Goal: Information Seeking & Learning: Learn about a topic

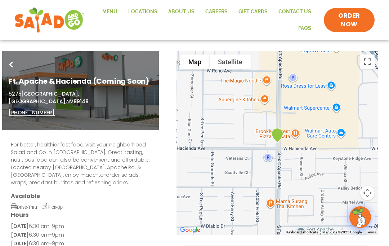
click at [116, 9] on link "Menu" at bounding box center [110, 12] width 26 height 17
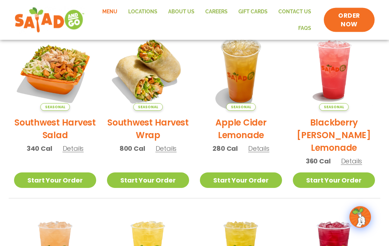
scroll to position [173, 0]
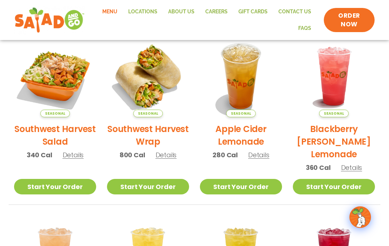
click at [73, 154] on span "Details" at bounding box center [73, 154] width 21 height 9
click at [55, 188] on link "Start Your Order" at bounding box center [55, 186] width 82 height 15
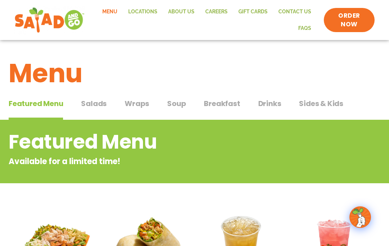
click at [316, 103] on span "Sides & Kids" at bounding box center [321, 103] width 44 height 11
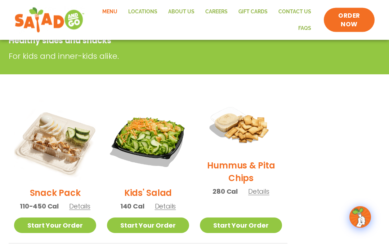
scroll to position [121, 0]
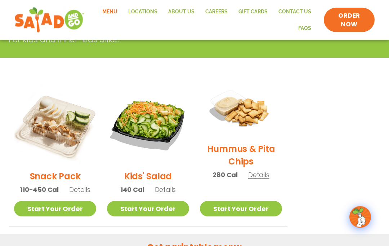
click at [272, 183] on div "Hummus & Pita Chips 280 Cal Details" at bounding box center [241, 135] width 82 height 104
click at [244, 203] on link "Start Your Order" at bounding box center [241, 208] width 82 height 15
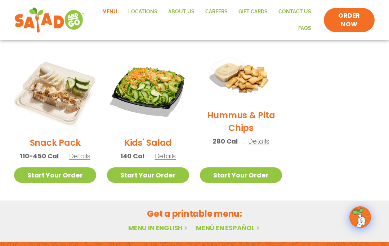
scroll to position [172, 0]
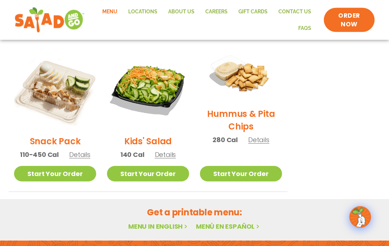
click at [163, 225] on link "Menu in English" at bounding box center [158, 226] width 61 height 9
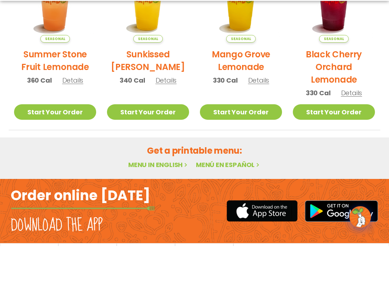
scroll to position [430, 0]
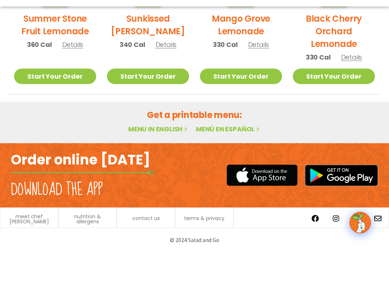
click at [189, 142] on h2 "Get a printable menu:" at bounding box center [195, 148] width 372 height 13
